Goal: Check status: Check status

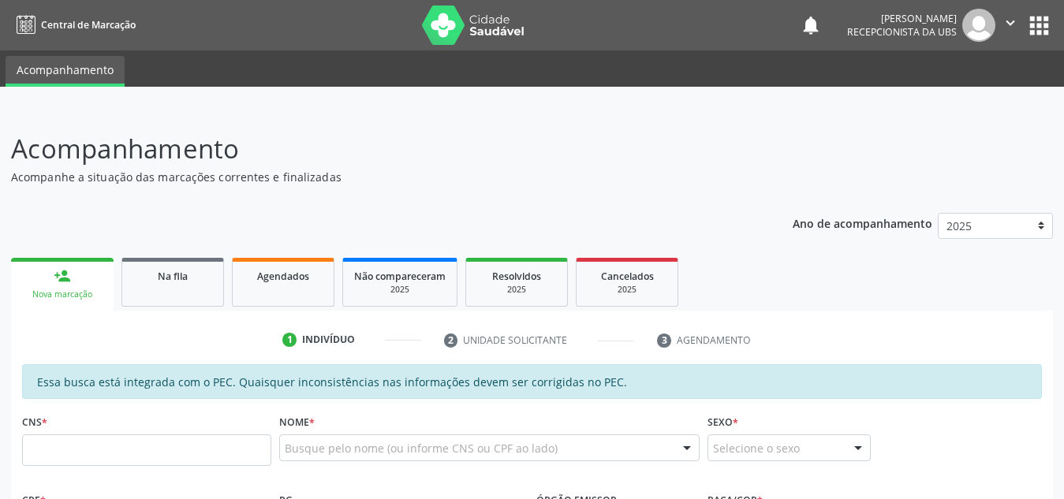
scroll to position [123, 0]
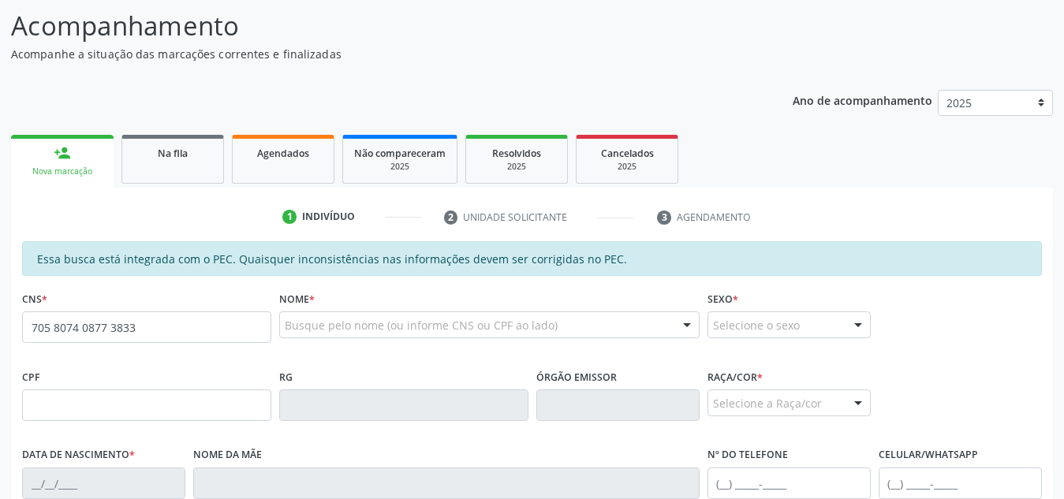
type input "705 8074 0877 3833"
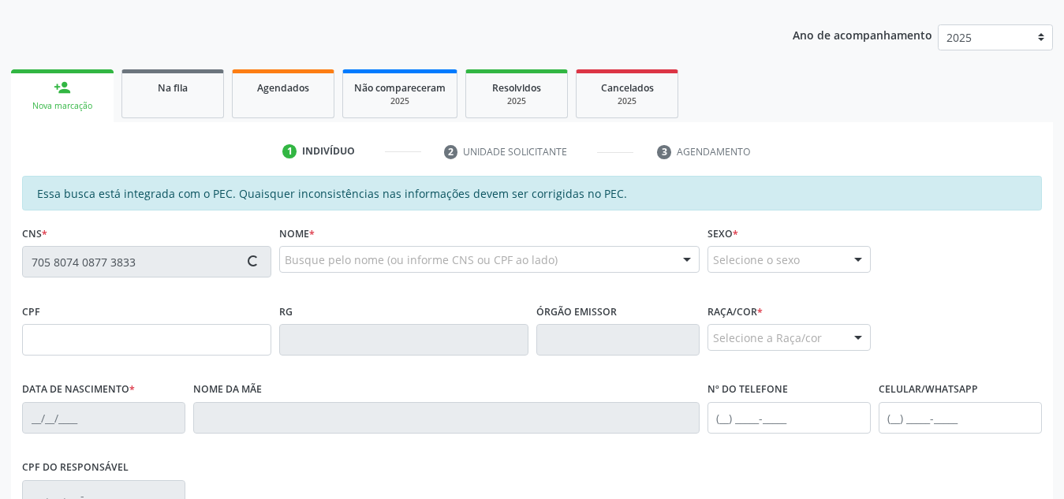
type input "715.533.084-17"
type input "[DATE]"
type input "[PERSON_NAME]"
type input "[PHONE_NUMBER]"
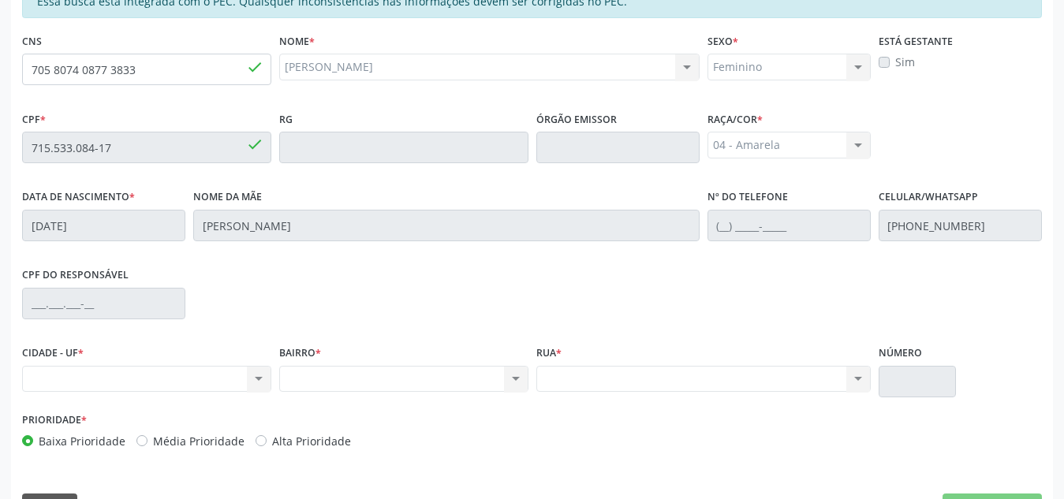
scroll to position [382, 0]
click at [207, 378] on div "Nenhum resultado encontrado para: " " Não há nenhuma opção para ser exibida." at bounding box center [146, 378] width 249 height 27
click at [261, 376] on div "Nenhum resultado encontrado para: " " Não há nenhuma opção para ser exibida." at bounding box center [146, 378] width 249 height 27
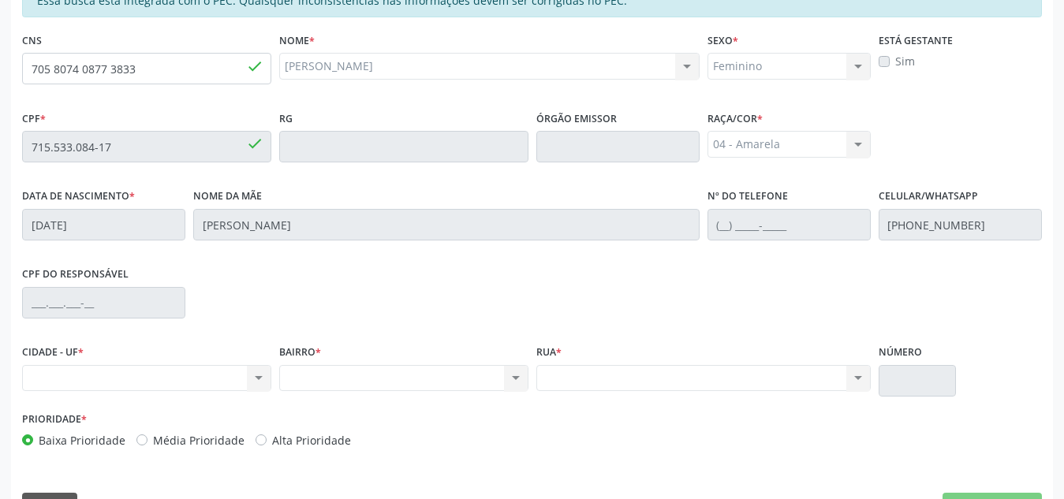
click at [261, 376] on div "Nenhum resultado encontrado para: " " Não há nenhuma opção para ser exibida." at bounding box center [146, 378] width 249 height 27
click at [253, 381] on div "Nenhum resultado encontrado para: " " Não há nenhuma opção para ser exibida." at bounding box center [146, 378] width 249 height 27
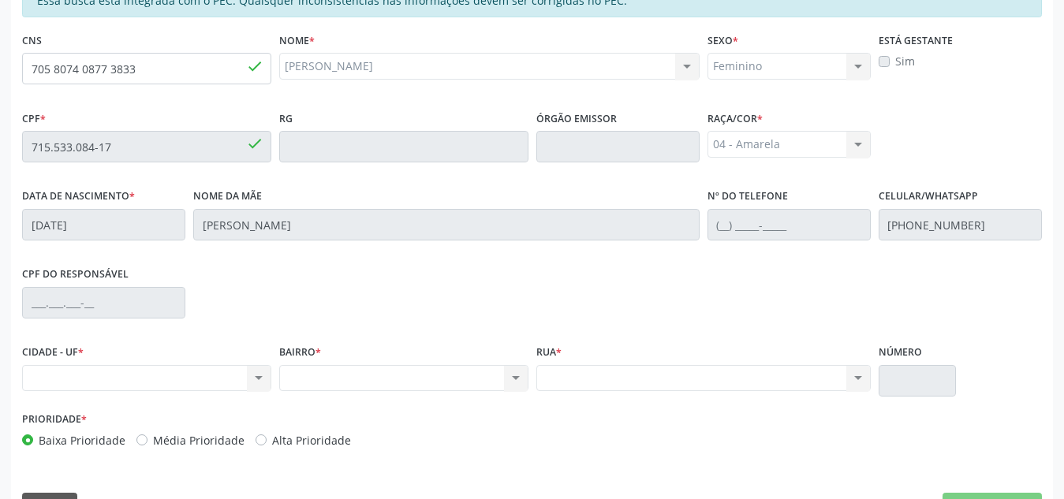
click at [253, 381] on div "Nenhum resultado encontrado para: " " Não há nenhuma opção para ser exibida." at bounding box center [146, 378] width 249 height 27
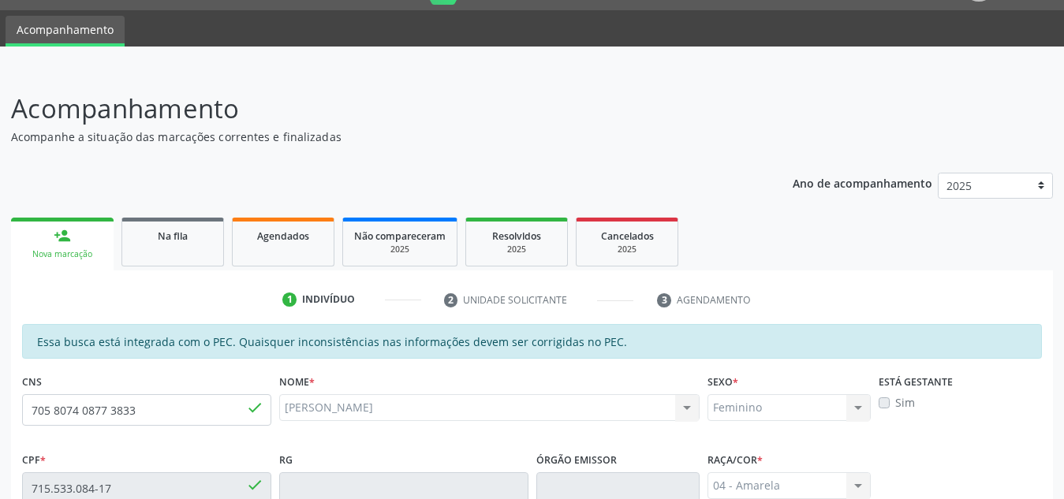
scroll to position [41, 0]
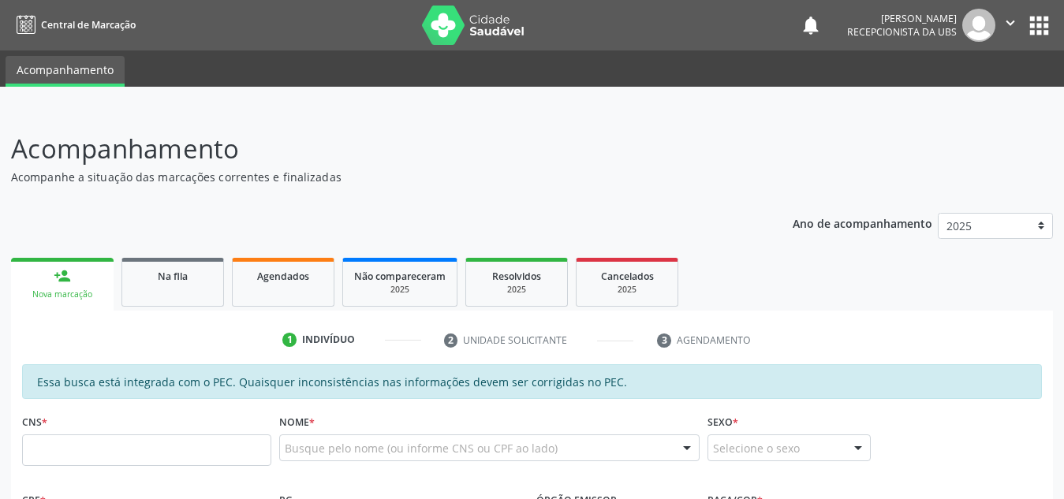
scroll to position [41, 0]
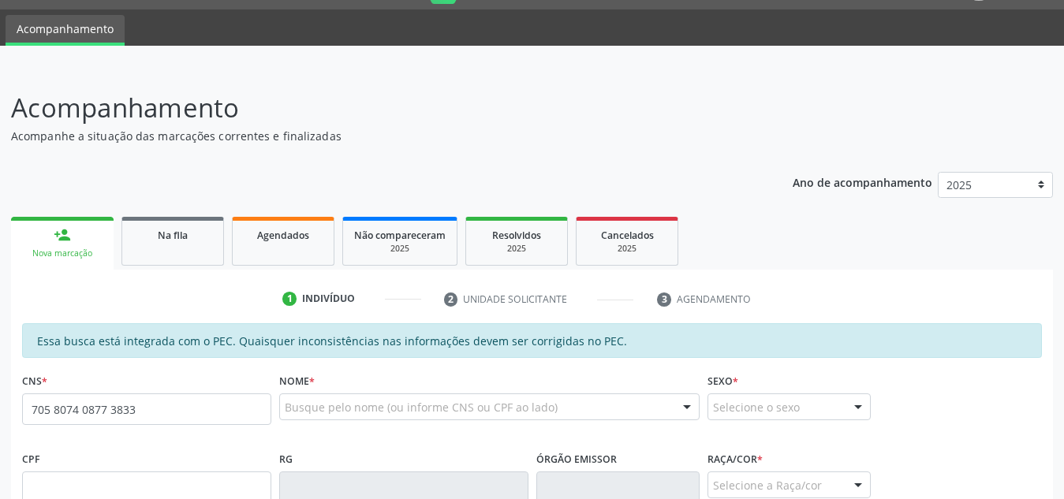
type input "705 8074 0877 3833"
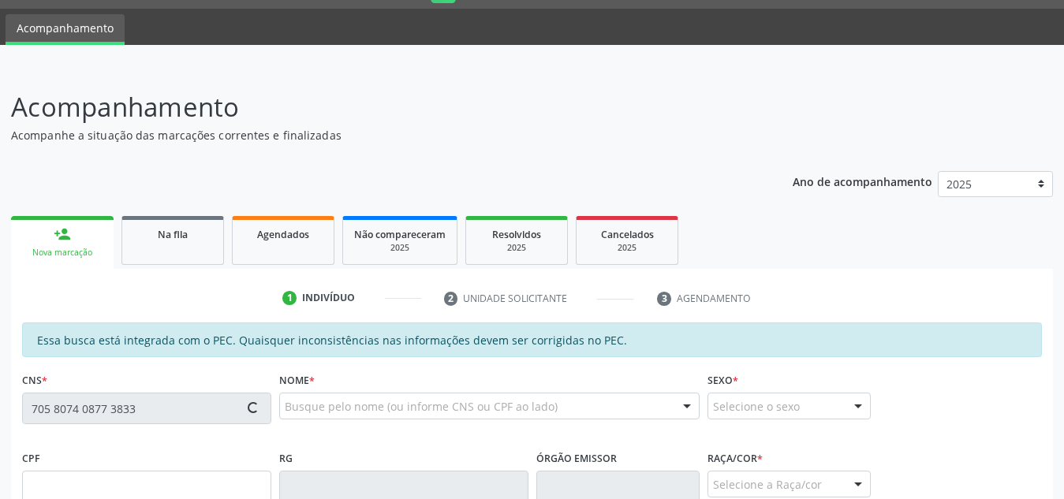
scroll to position [331, 0]
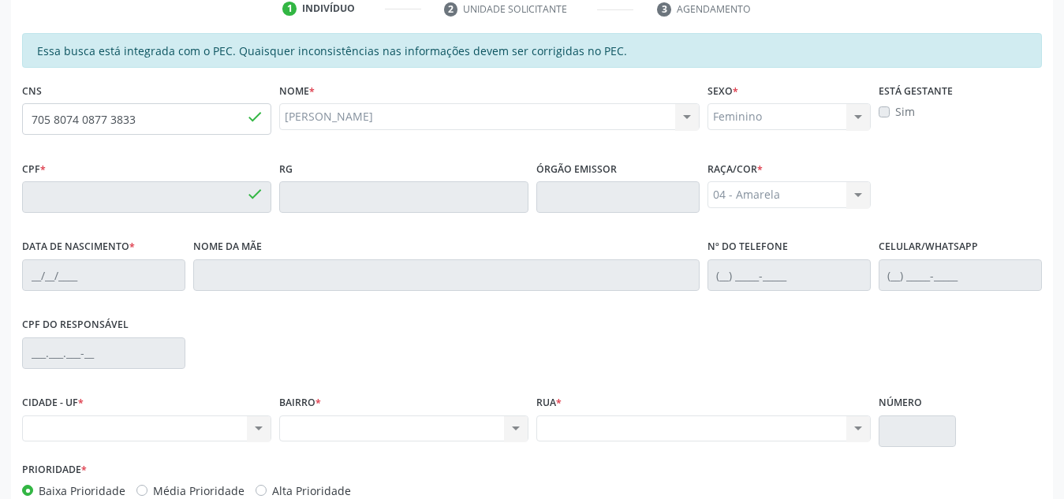
type input "715.533.084-17"
type input "[DATE]"
type input "[PERSON_NAME]"
type input "[PHONE_NUMBER]"
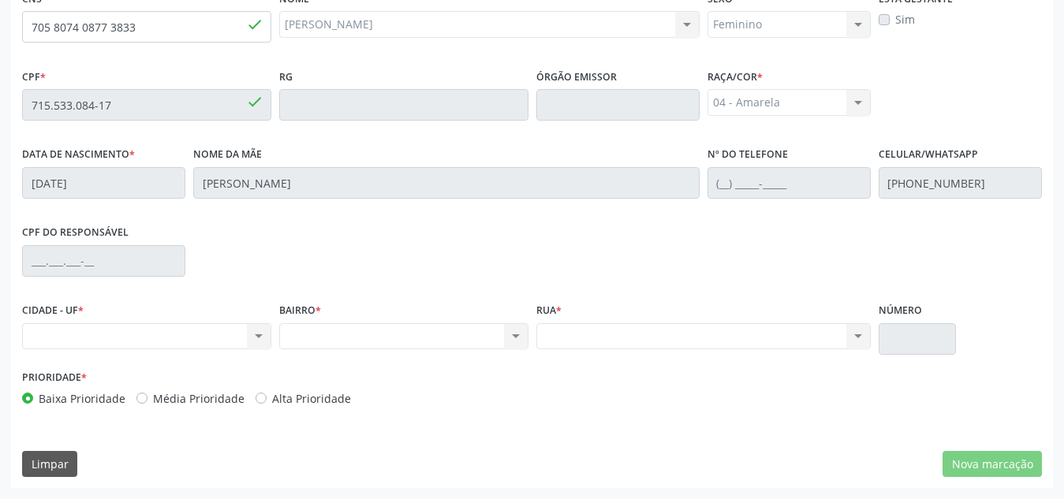
click at [255, 336] on div "Nenhum resultado encontrado para: " " Não há nenhuma opção para ser exibida." at bounding box center [146, 336] width 249 height 27
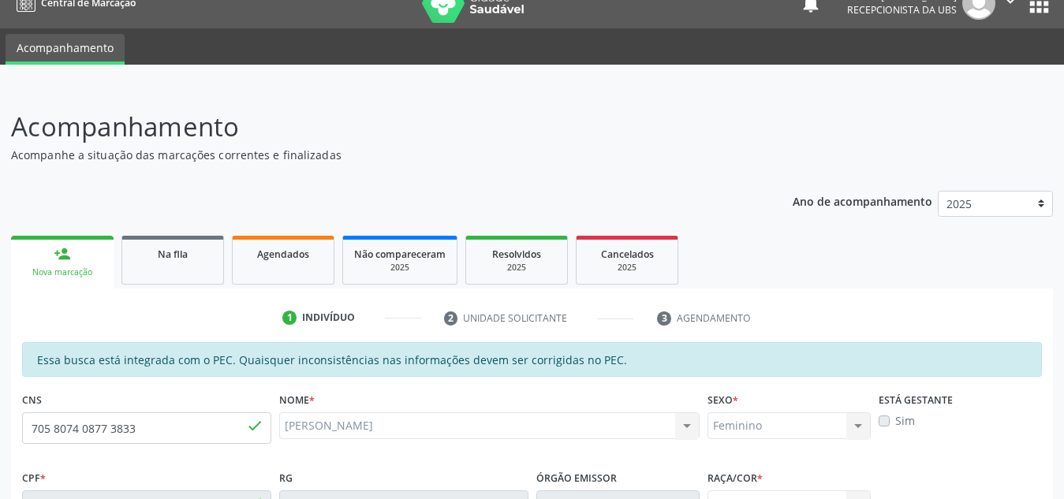
scroll to position [0, 0]
